Goal: Use online tool/utility

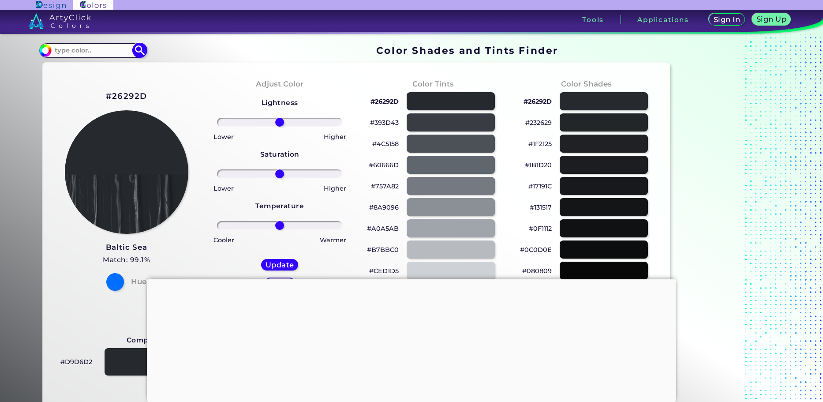
click at [99, 53] on input at bounding box center [93, 51] width 82 height 12
type input "r"
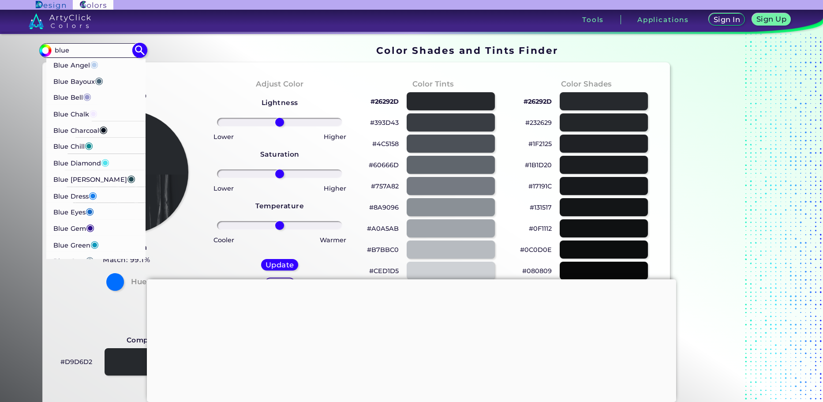
scroll to position [220, 0]
type input "blue"
click at [71, 212] on p "Blue Gem ◉" at bounding box center [73, 212] width 41 height 16
type input "#2c0e8c"
type input "#2C0E8C"
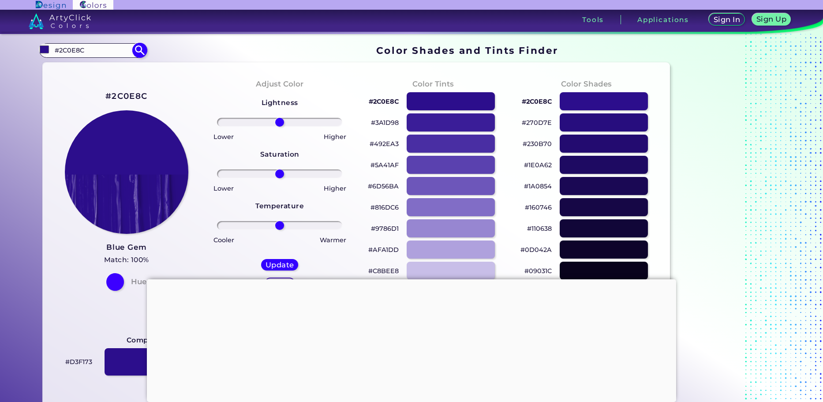
click at [95, 49] on input "#2C0E8C" at bounding box center [93, 51] width 82 height 12
